Goal: Check status: Check status

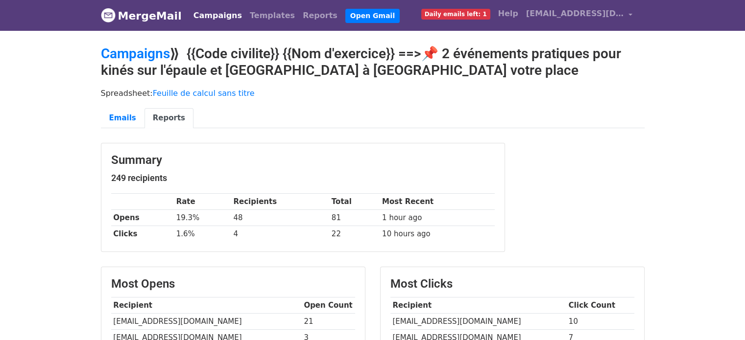
click at [210, 17] on link "Campaigns" at bounding box center [218, 16] width 56 height 20
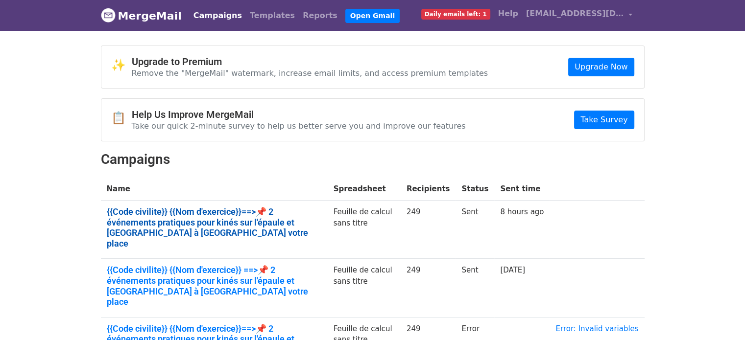
click at [191, 221] on link "{{Code civilite}} {{Nom d'exercice}}==>📌 2 événements pratiques pour kinés sur …" at bounding box center [214, 228] width 215 height 42
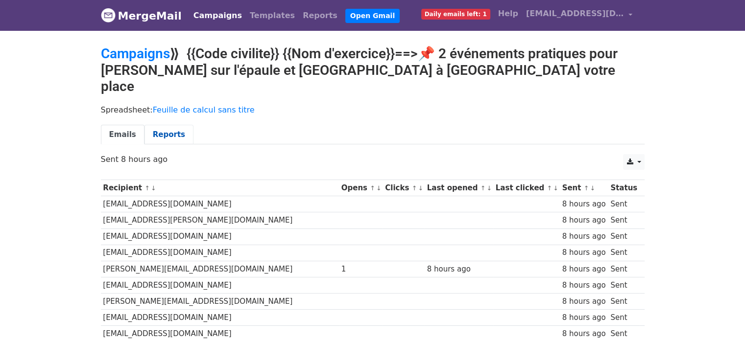
click at [174, 125] on link "Reports" at bounding box center [169, 135] width 49 height 20
